Goal: Find specific page/section: Find specific page/section

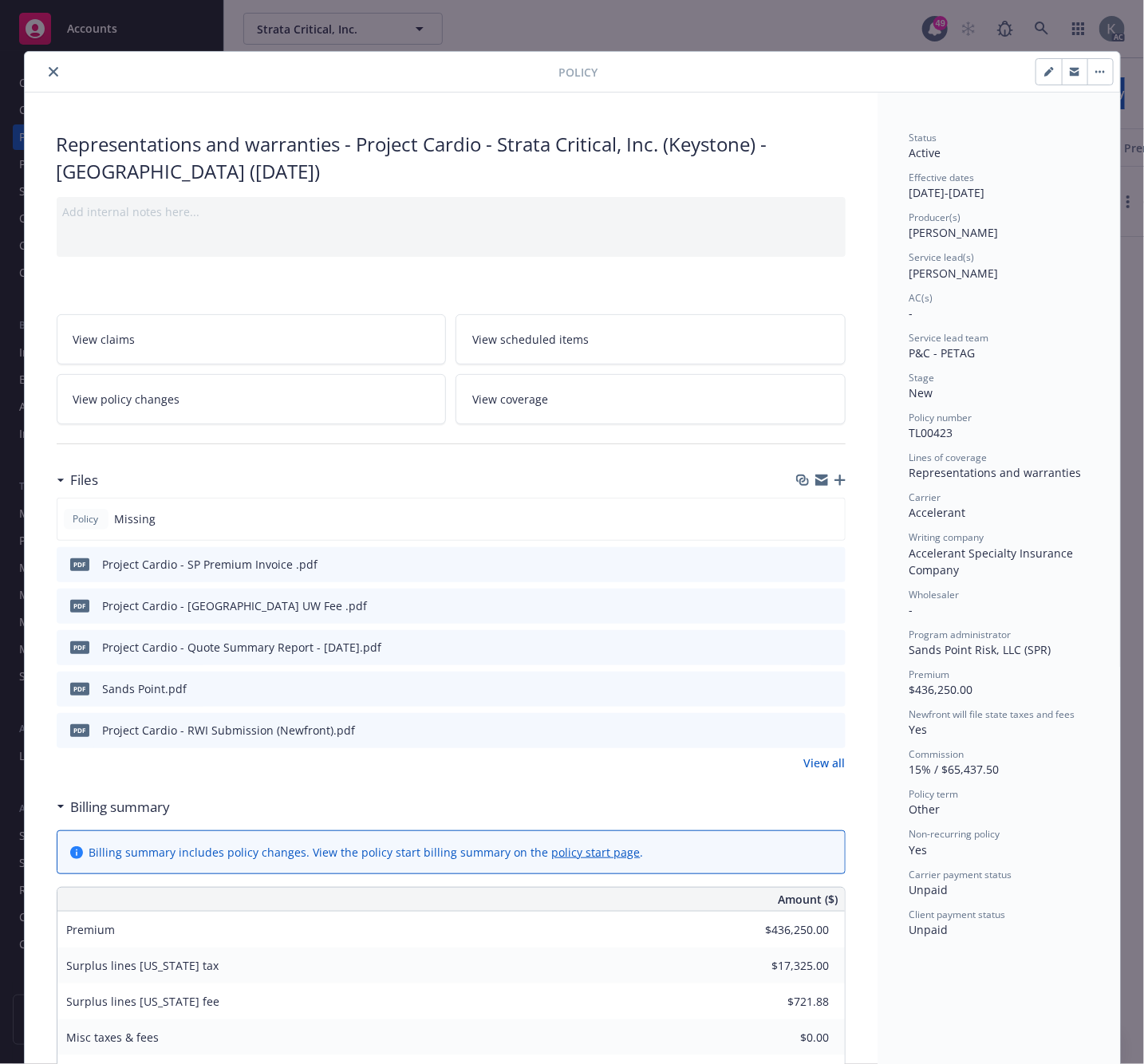
click at [49, 69] on icon "close" at bounding box center [54, 72] width 10 height 10
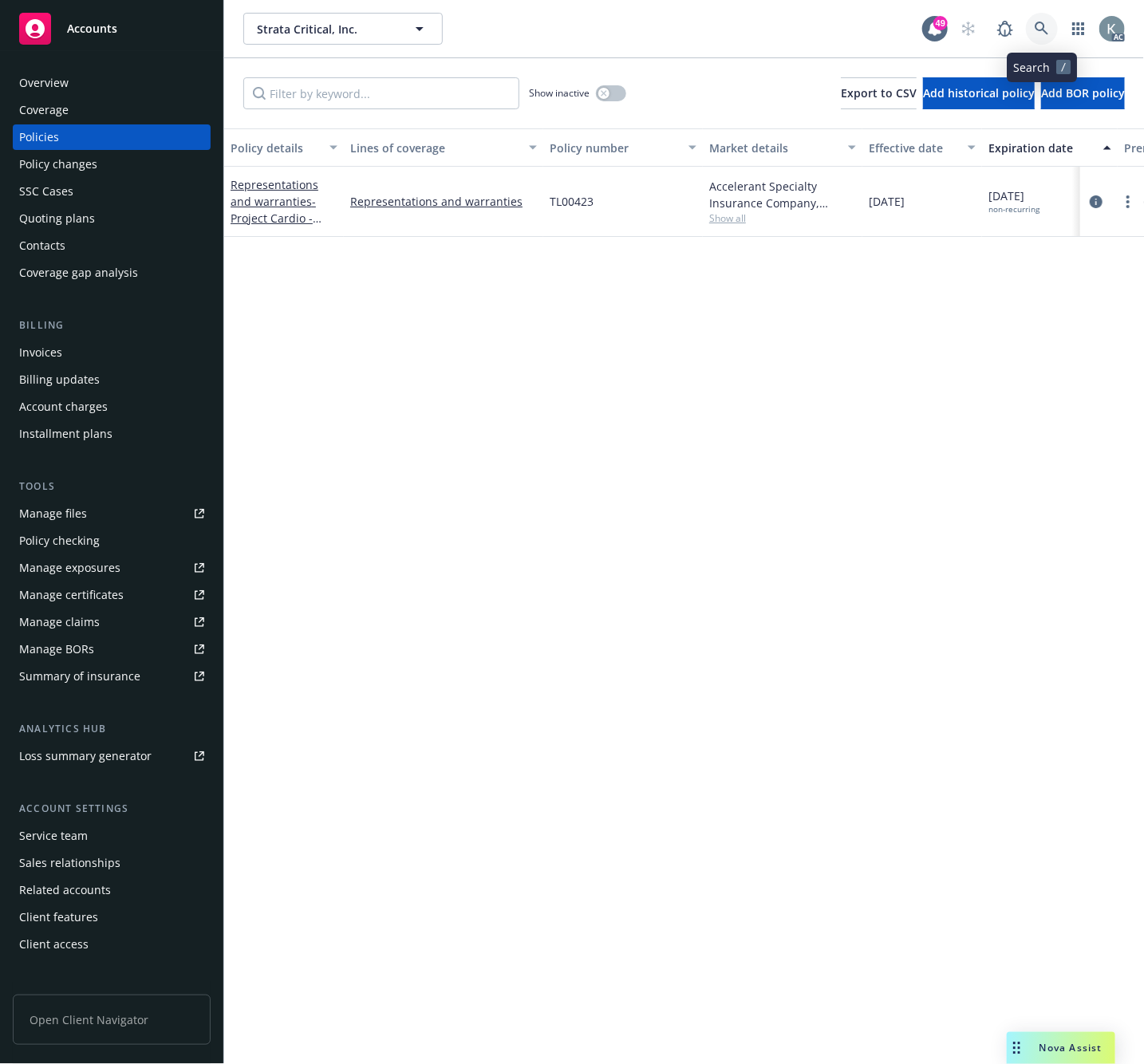
click at [1040, 29] on icon at bounding box center [1040, 28] width 14 height 14
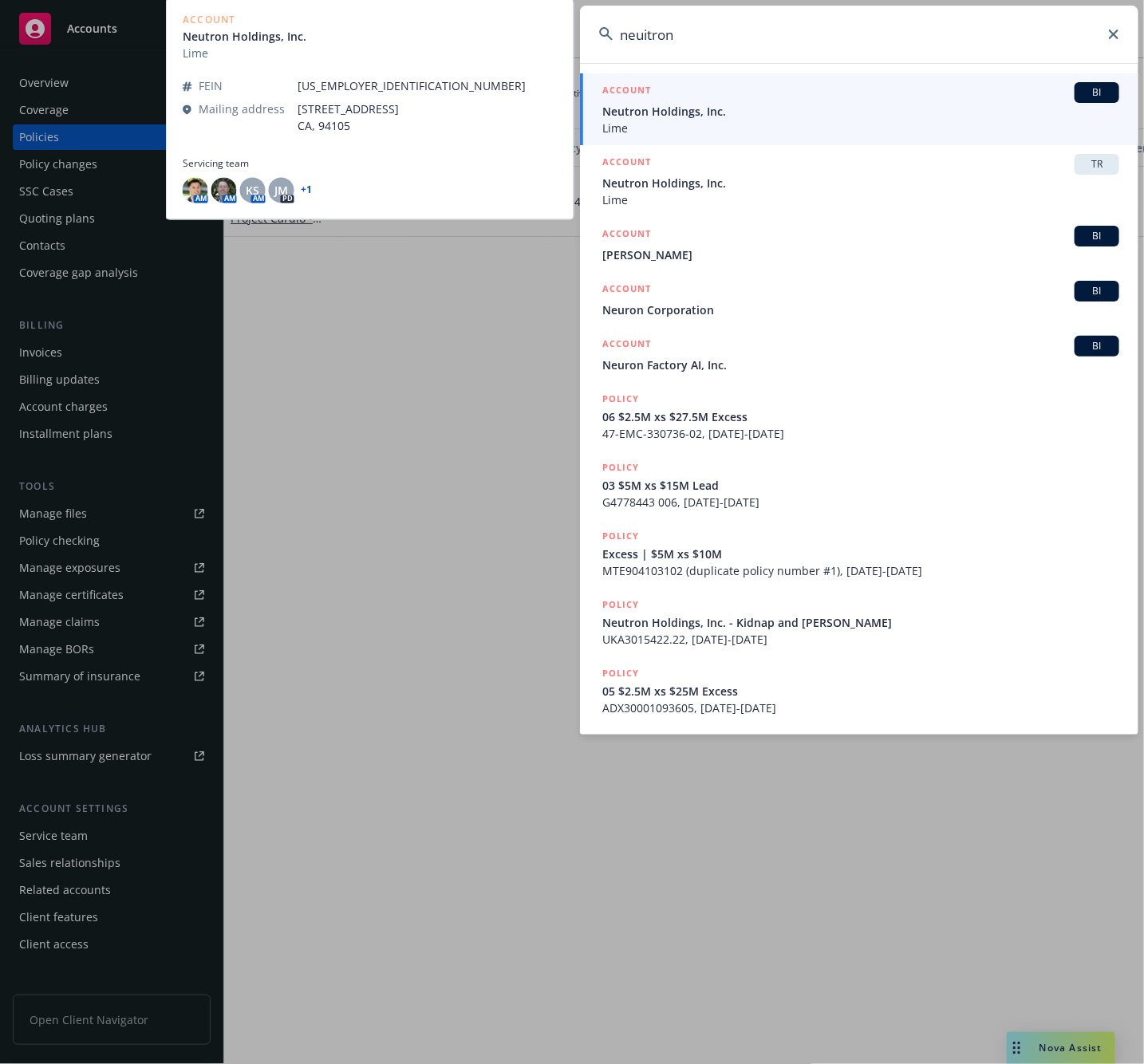
type input "neuitron"
click at [653, 110] on span "Neutron Holdings, Inc." at bounding box center [860, 111] width 517 height 16
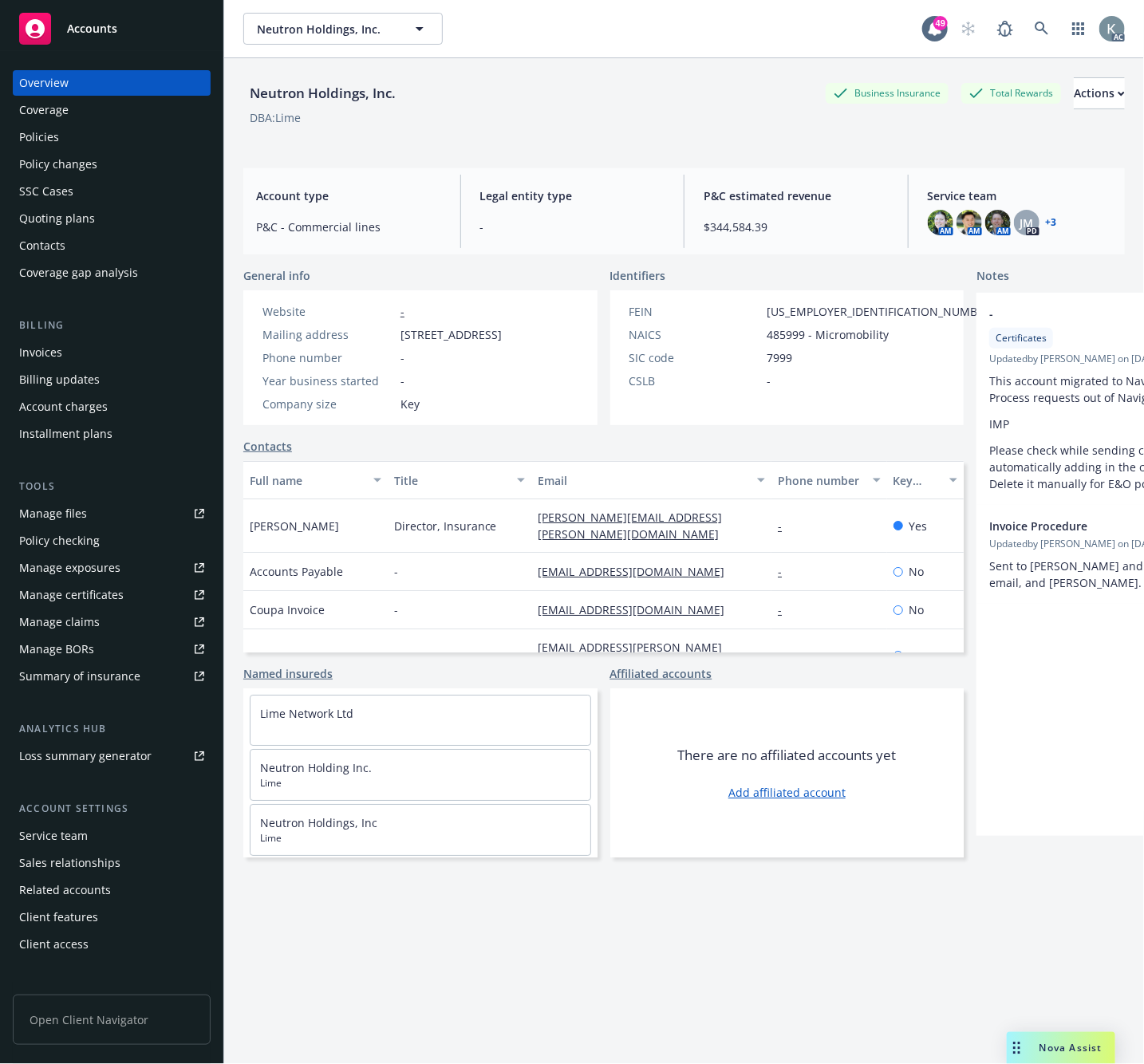
click at [46, 354] on div "Invoices" at bounding box center [40, 352] width 43 height 25
